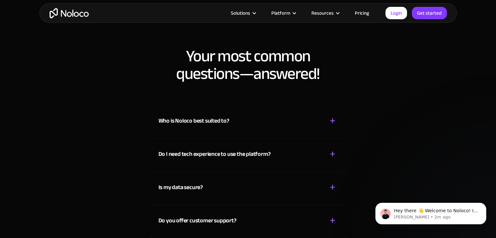
scroll to position [3360, 0]
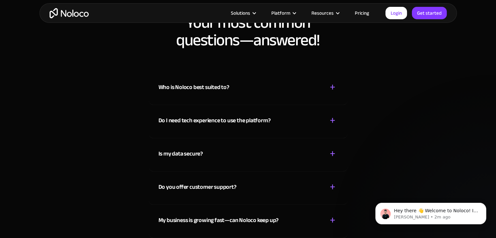
click at [273, 91] on div "Who is Noloco best suited to? + -" at bounding box center [248, 83] width 179 height 23
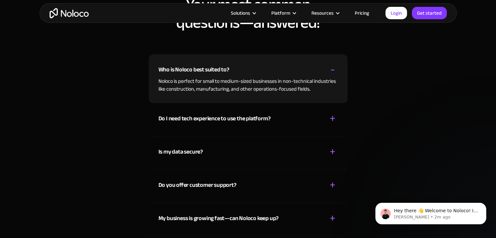
scroll to position [3392, 0]
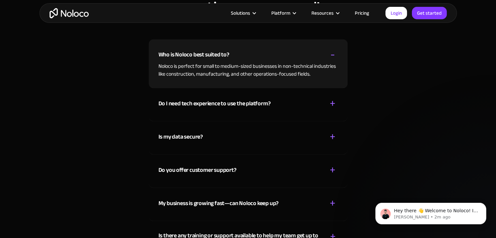
click at [251, 108] on div "Do I need tech experience to use the platform?" at bounding box center [215, 104] width 112 height 10
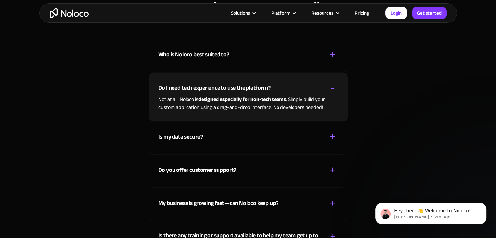
click at [239, 141] on div "Is my data secure? + -" at bounding box center [248, 132] width 179 height 23
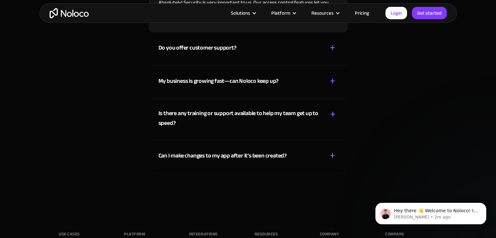
scroll to position [3523, 0]
click at [305, 76] on div "My business is growing fast—can Noloco keep up? + -" at bounding box center [248, 76] width 179 height 23
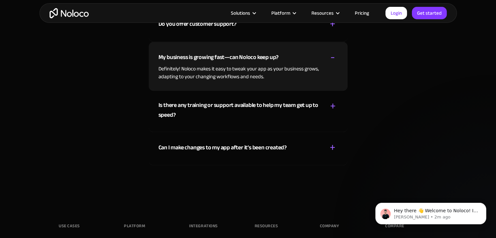
click at [295, 147] on div "Can I make changes to my app after it’s been created? + -" at bounding box center [248, 143] width 179 height 23
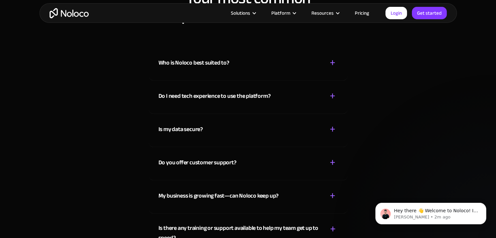
scroll to position [3295, 0]
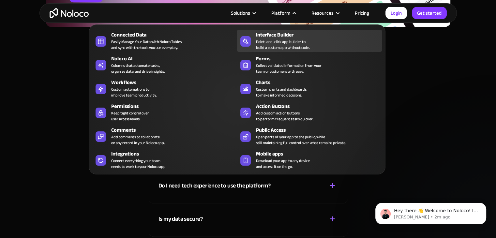
click at [284, 39] on div "Point-and-click app builder to build a custom app without code." at bounding box center [283, 45] width 54 height 12
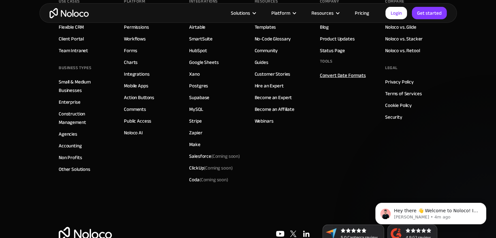
scroll to position [2218, 0]
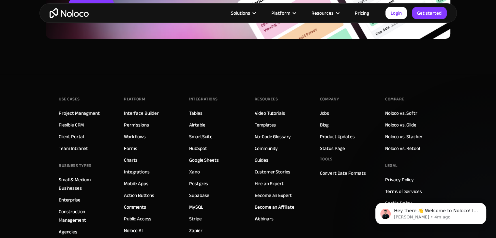
click at [365, 14] on link "Pricing" at bounding box center [362, 13] width 31 height 8
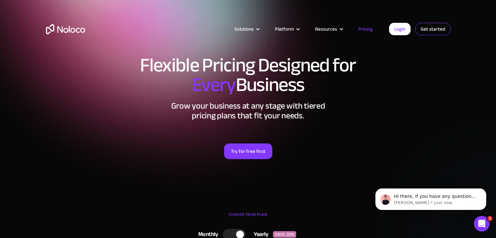
click at [0, 0] on link "Get started" at bounding box center [0, 0] width 0 height 0
